Goal: Transaction & Acquisition: Book appointment/travel/reservation

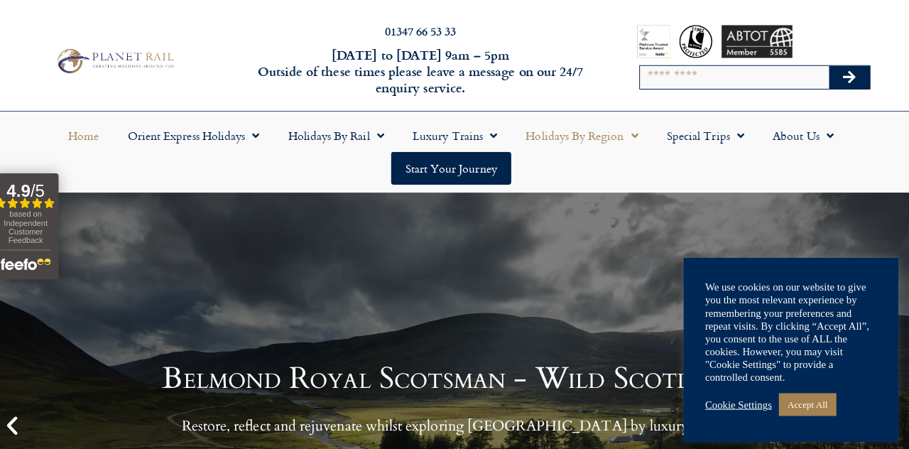
click at [552, 135] on link "Holidays by Region" at bounding box center [585, 134] width 140 height 33
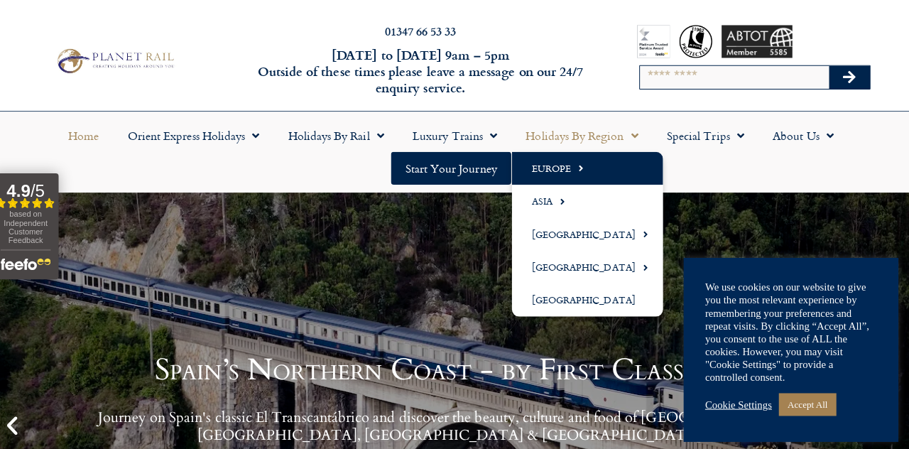
click at [542, 166] on link "Europe" at bounding box center [590, 167] width 150 height 33
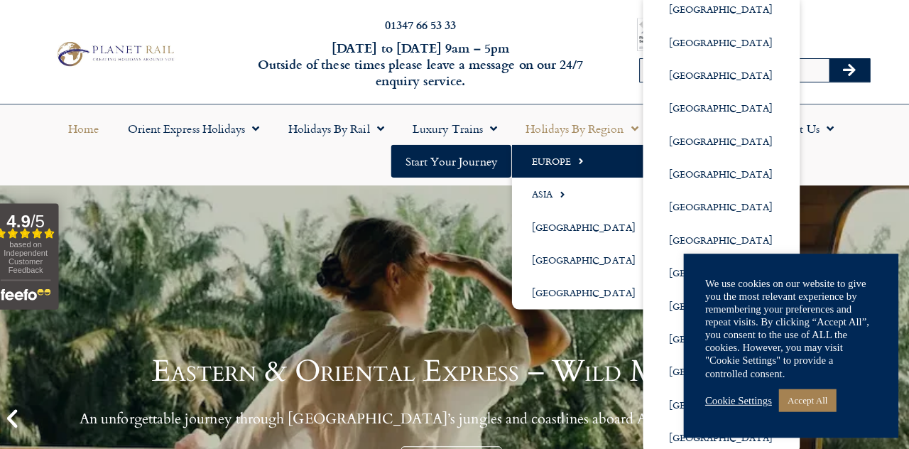
scroll to position [4, 0]
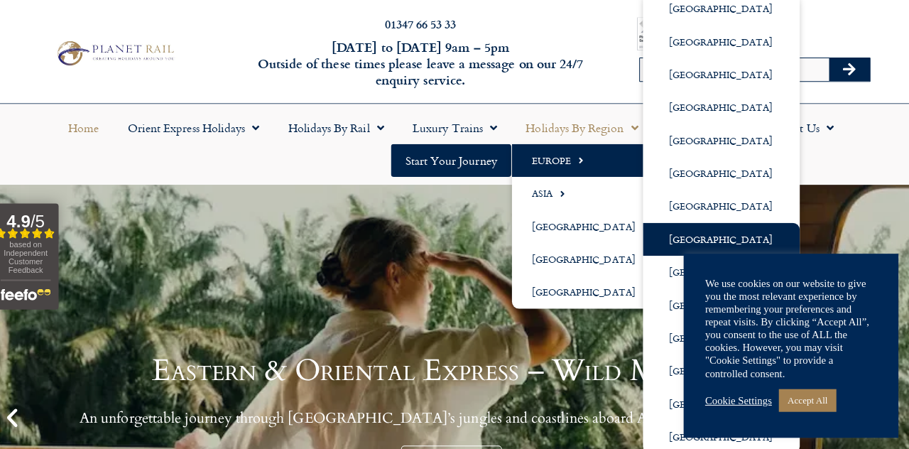
click at [655, 246] on link "[GEOGRAPHIC_DATA]" at bounding box center [722, 241] width 155 height 33
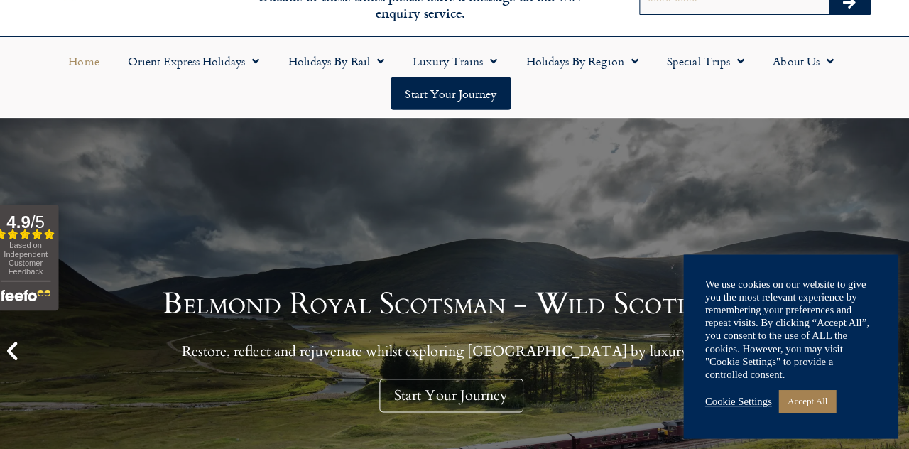
scroll to position [71, 0]
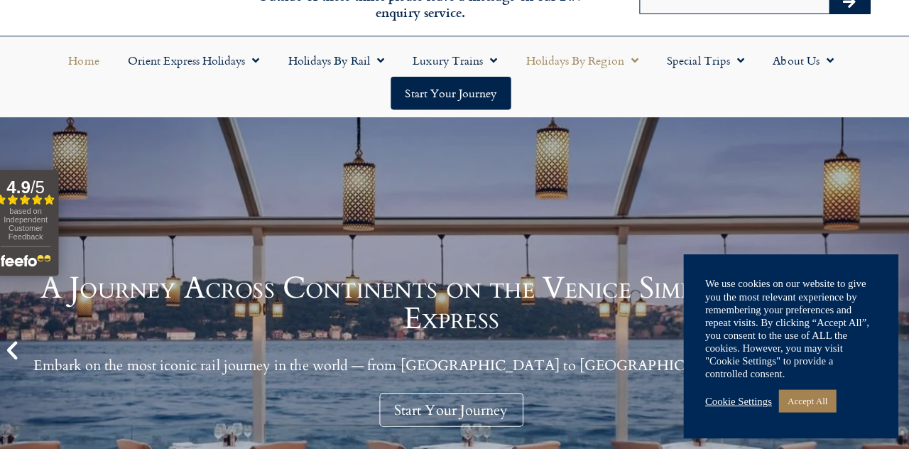
click at [577, 65] on link "Holidays by Region" at bounding box center [585, 63] width 140 height 33
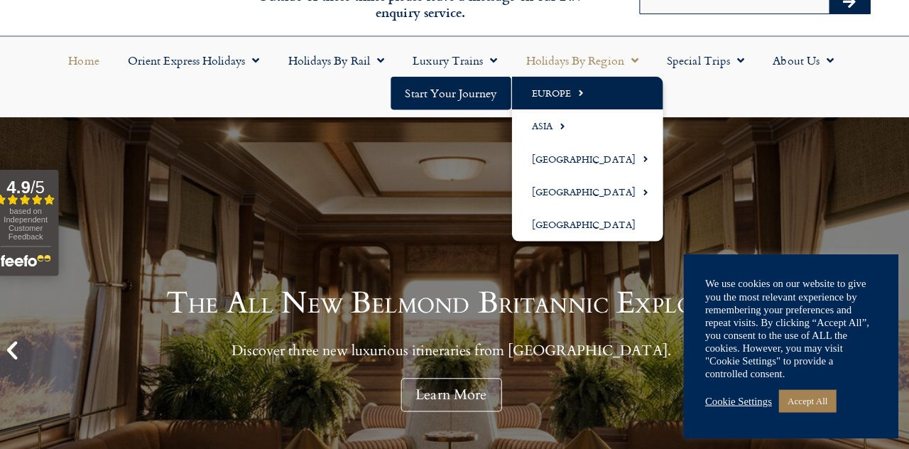
click at [544, 95] on link "Europe" at bounding box center [590, 96] width 150 height 33
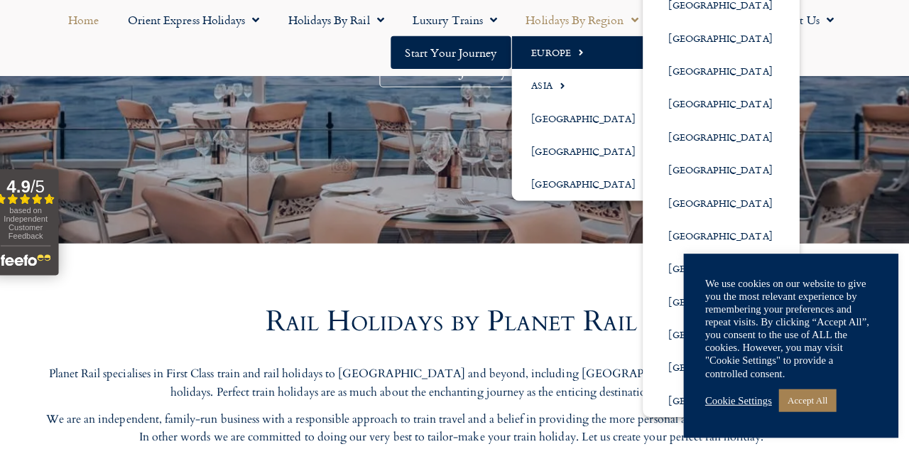
scroll to position [409, 0]
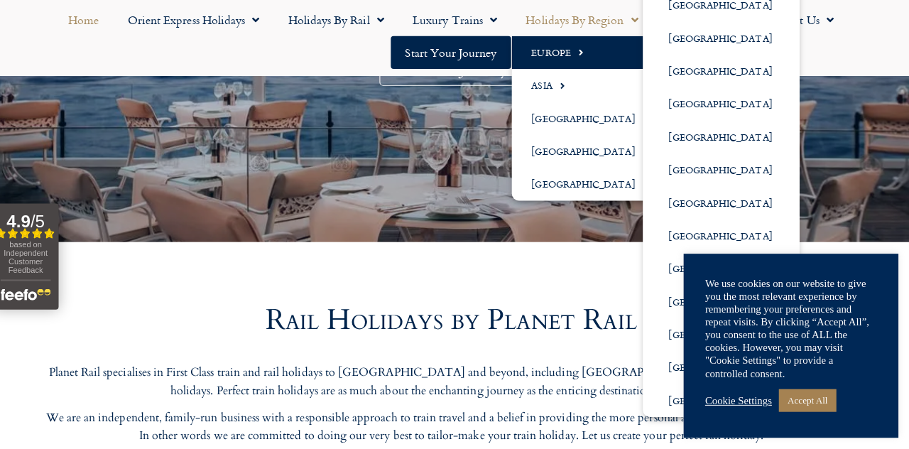
click at [812, 412] on link "Accept All" at bounding box center [808, 401] width 57 height 22
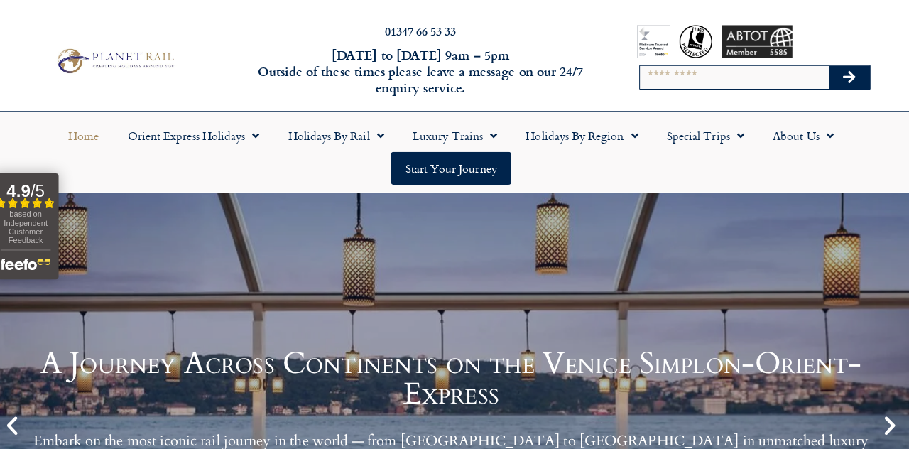
scroll to position [0, 0]
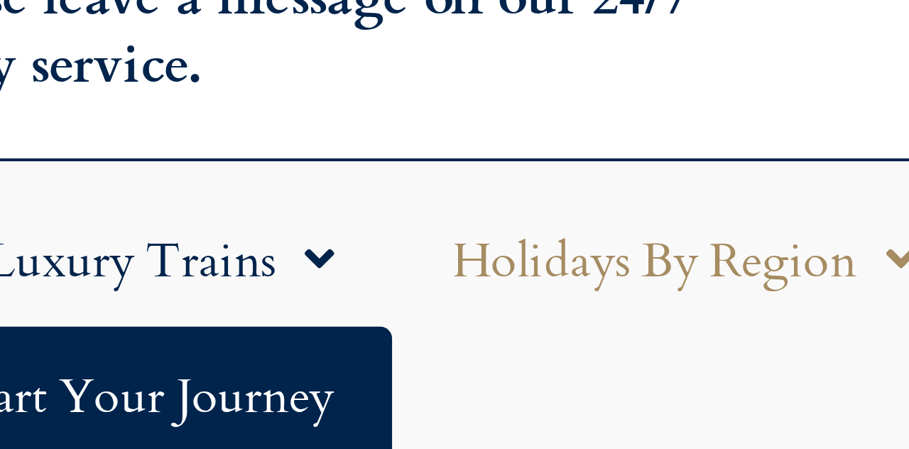
click at [559, 134] on link "Holidays by Region" at bounding box center [585, 134] width 140 height 33
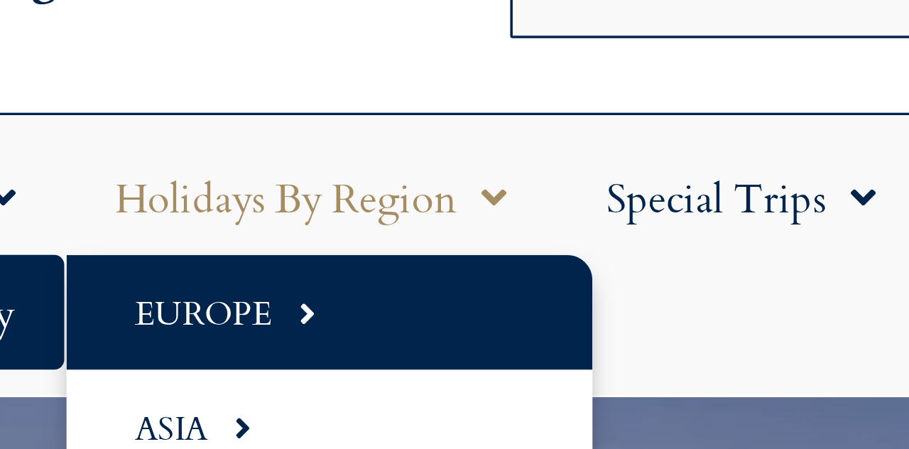
click at [552, 170] on link "Europe" at bounding box center [590, 167] width 150 height 33
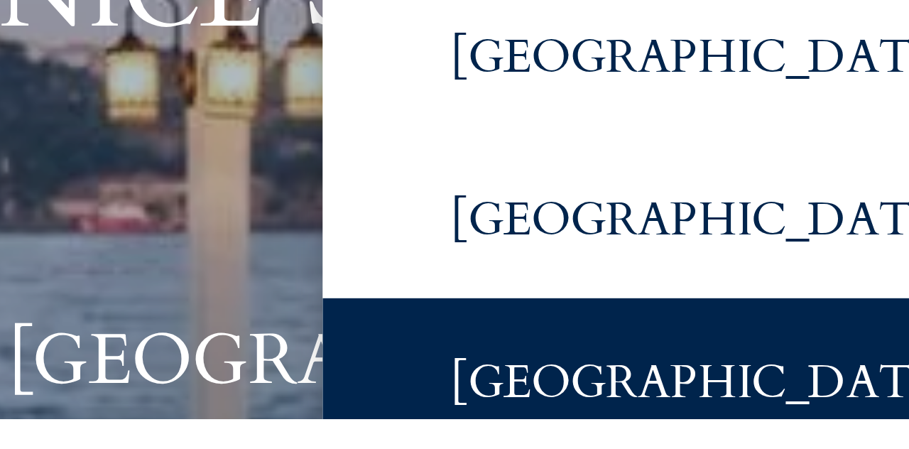
click at [685, 442] on link "[GEOGRAPHIC_DATA]" at bounding box center [722, 441] width 155 height 33
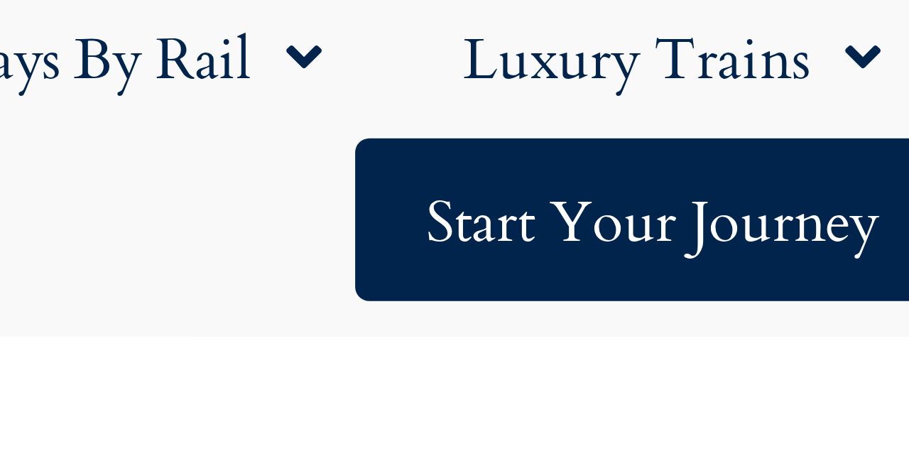
scroll to position [111, 0]
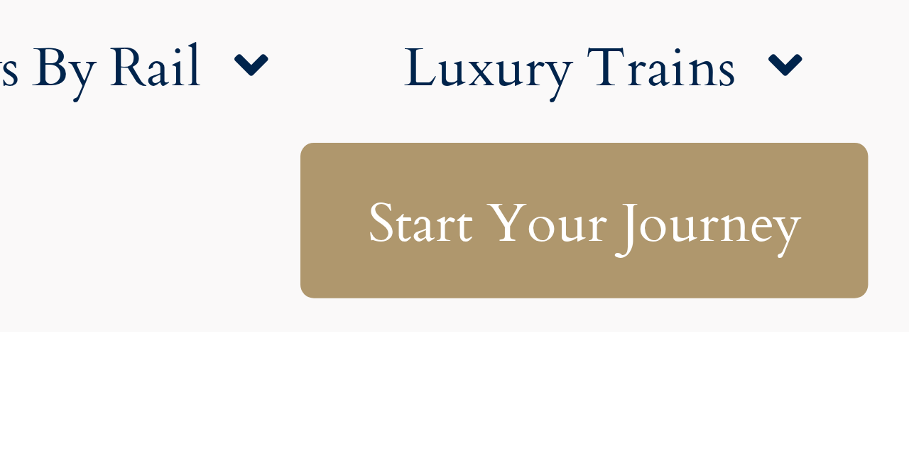
click at [410, 60] on link "Start your Journey" at bounding box center [454, 56] width 119 height 33
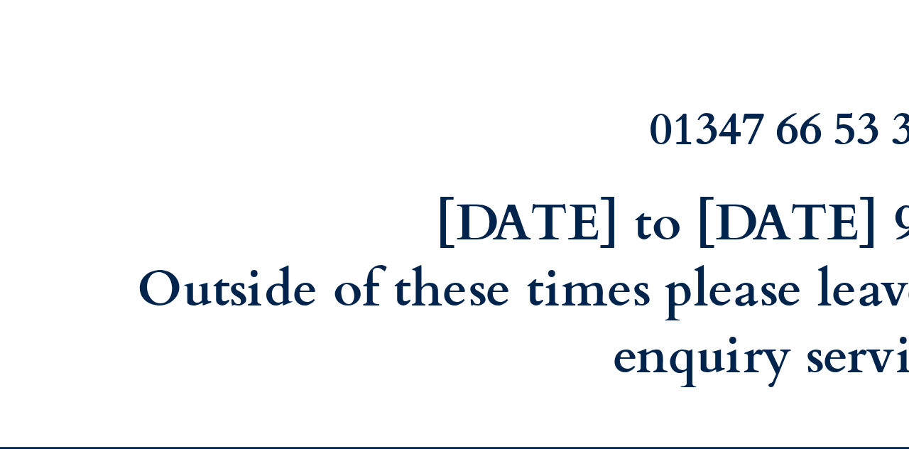
click at [452, 102] on div "01347 66 53 33 Monday to Friday 9am – 5pm Outside of these times please leave a…" at bounding box center [454, 60] width 909 height 99
click at [452, 104] on div "01347 66 53 33 Monday to Friday 9am – 5pm Outside of these times please leave a…" at bounding box center [454, 60] width 909 height 99
click at [433, 102] on div "01347 66 53 33 Monday to Friday 9am – 5pm Outside of these times please leave a…" at bounding box center [454, 60] width 909 height 99
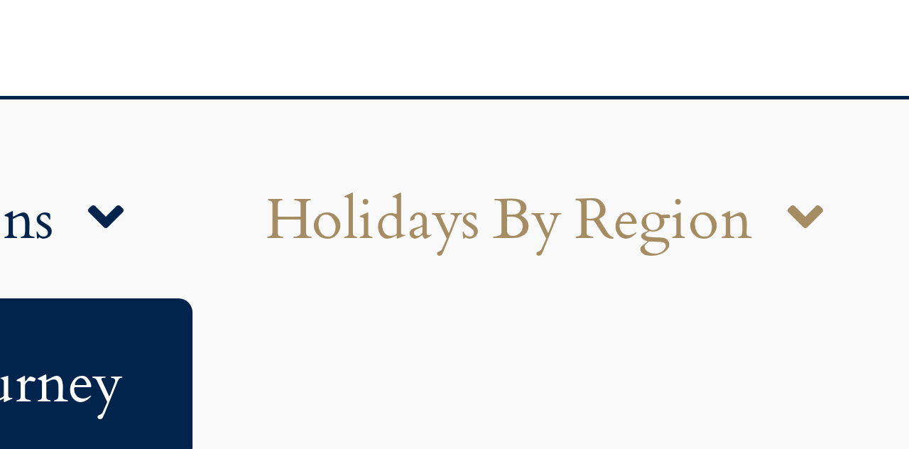
click at [542, 136] on link "Holidays by Region" at bounding box center [585, 134] width 140 height 33
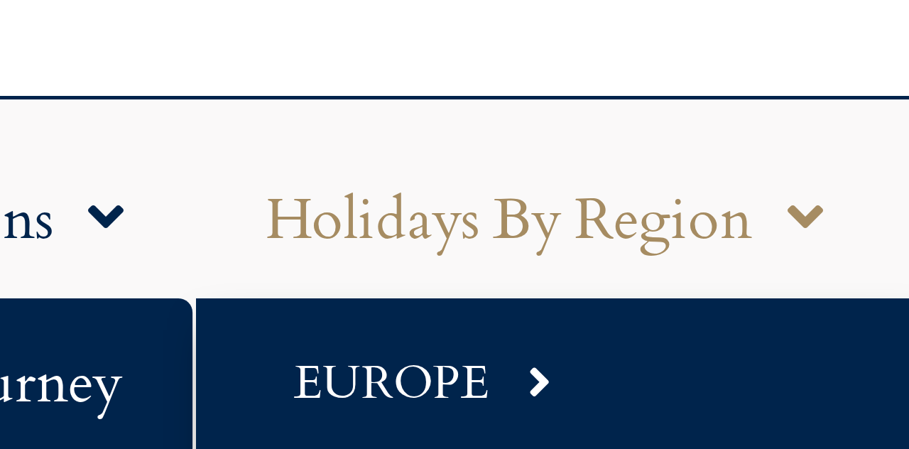
click at [545, 167] on link "Europe" at bounding box center [590, 167] width 150 height 33
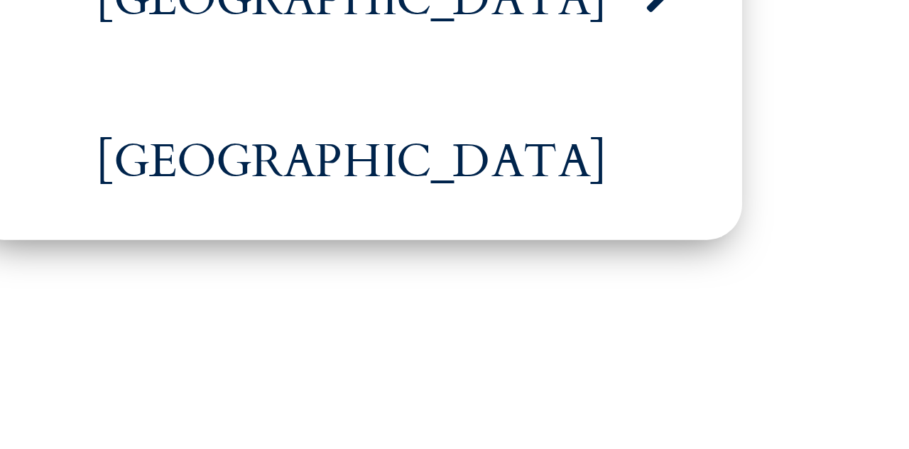
scroll to position [58, 0]
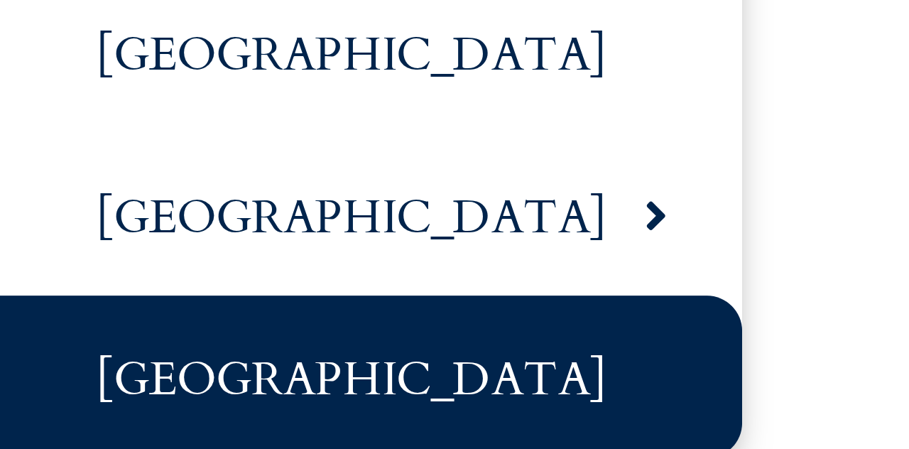
click at [689, 383] on link "[GEOGRAPHIC_DATA]" at bounding box center [722, 383] width 155 height 33
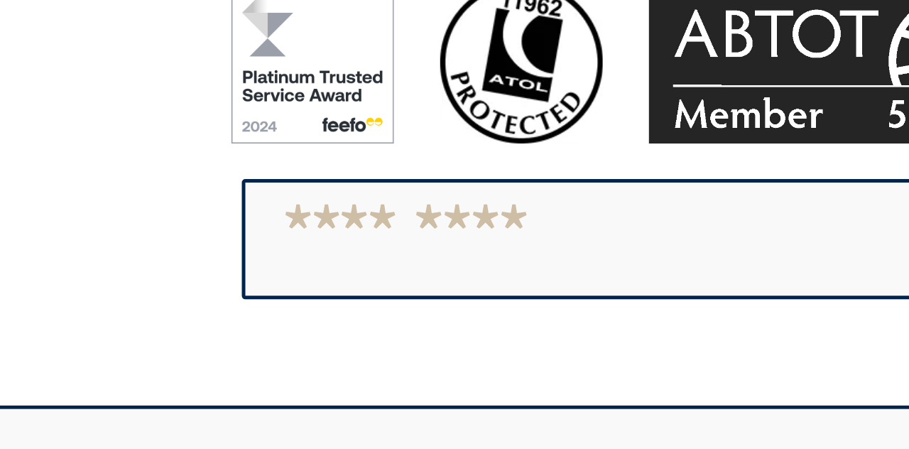
click at [653, 79] on input "Search" at bounding box center [735, 76] width 187 height 23
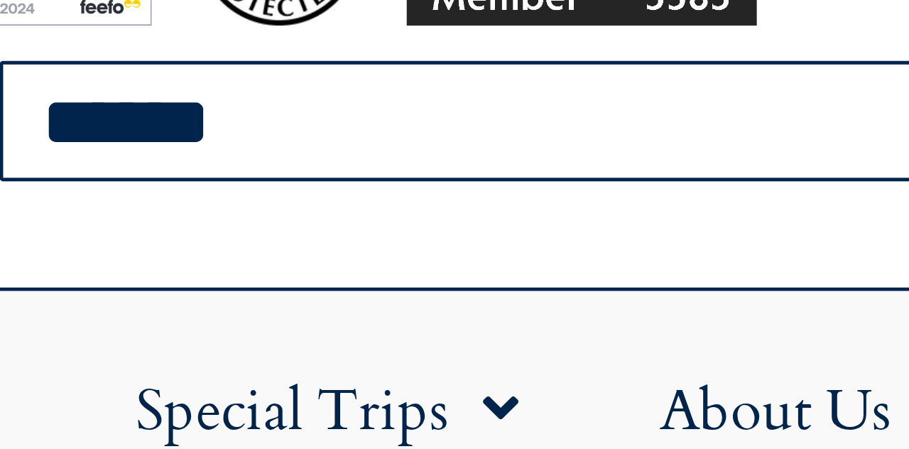
type input "******"
click at [829, 65] on button "Search" at bounding box center [849, 76] width 41 height 23
